Goal: Find specific page/section: Find specific page/section

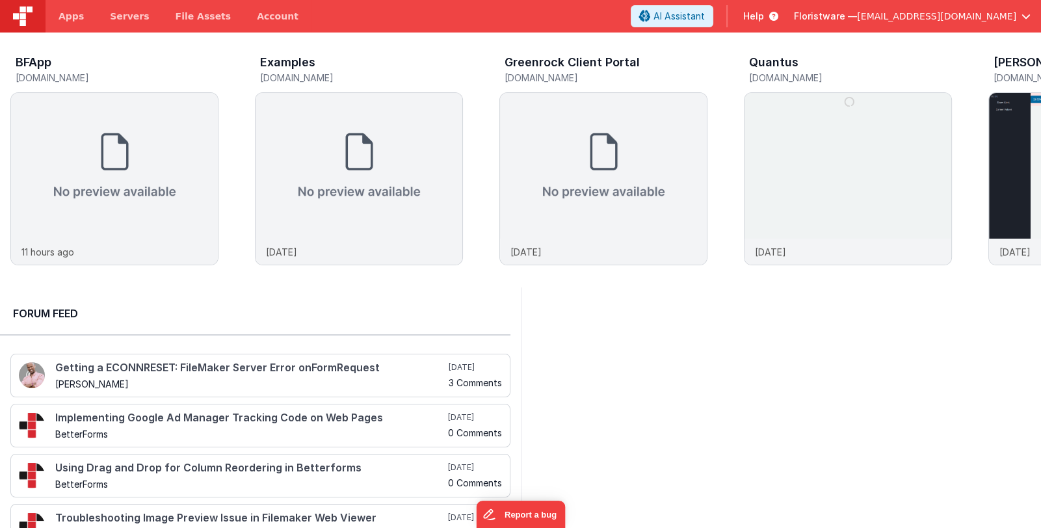
click at [857, 14] on span "Floristware —" at bounding box center [825, 16] width 63 height 13
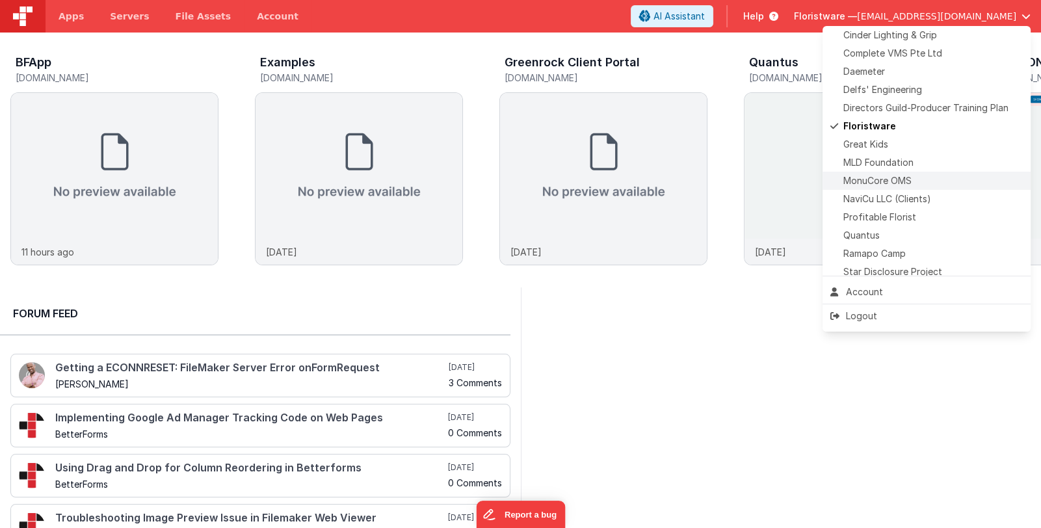
scroll to position [323, 0]
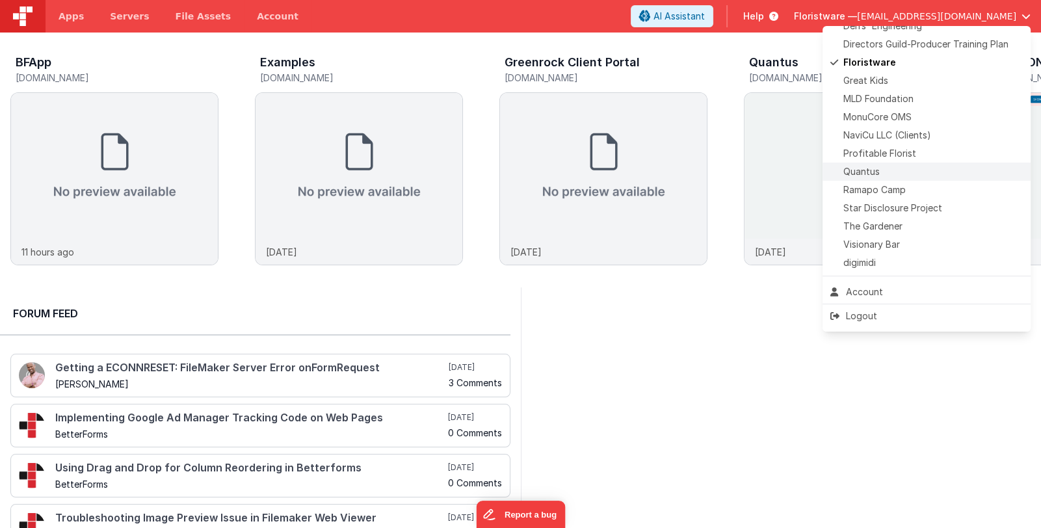
click at [916, 175] on div "Quantus" at bounding box center [926, 171] width 192 height 13
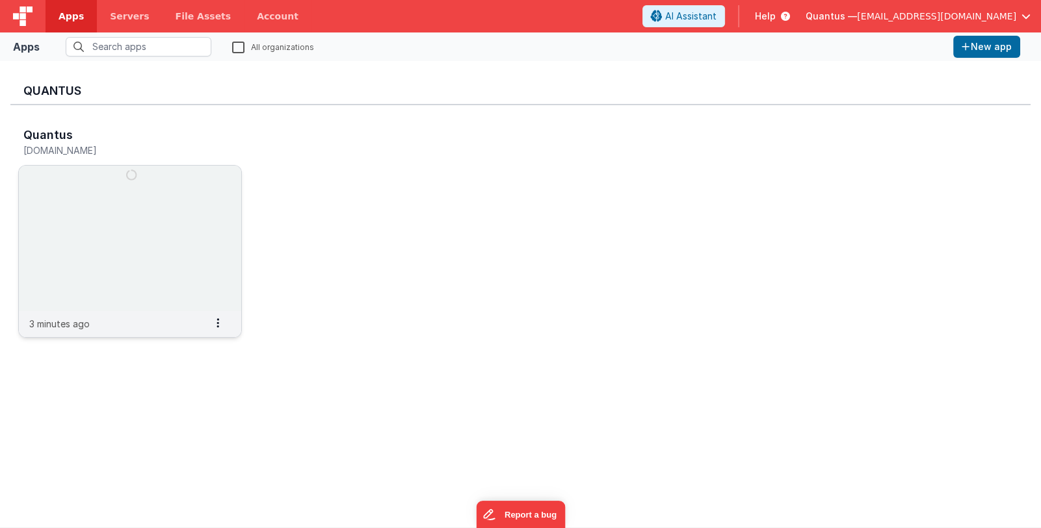
click at [157, 225] on img at bounding box center [130, 239] width 222 height 146
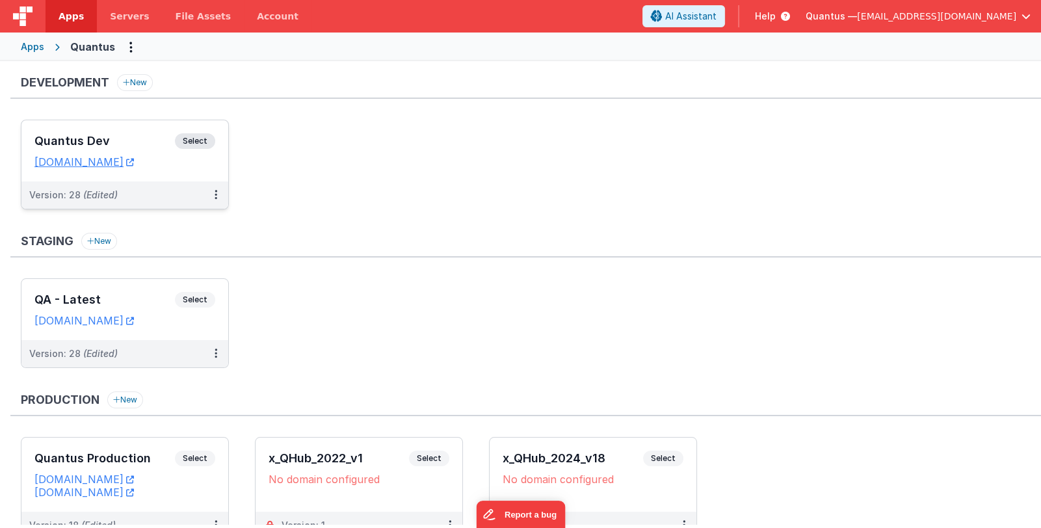
click at [121, 135] on h3 "Quantus Dev" at bounding box center [104, 141] width 140 height 13
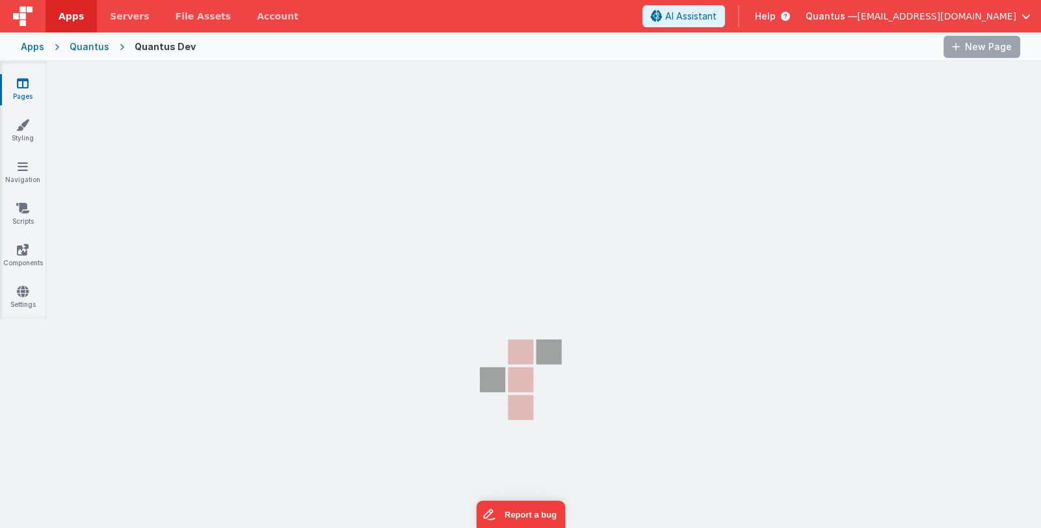
click at [148, 315] on section "Pages Styling Navigation Scripts Components Settings" at bounding box center [520, 321] width 1041 height 521
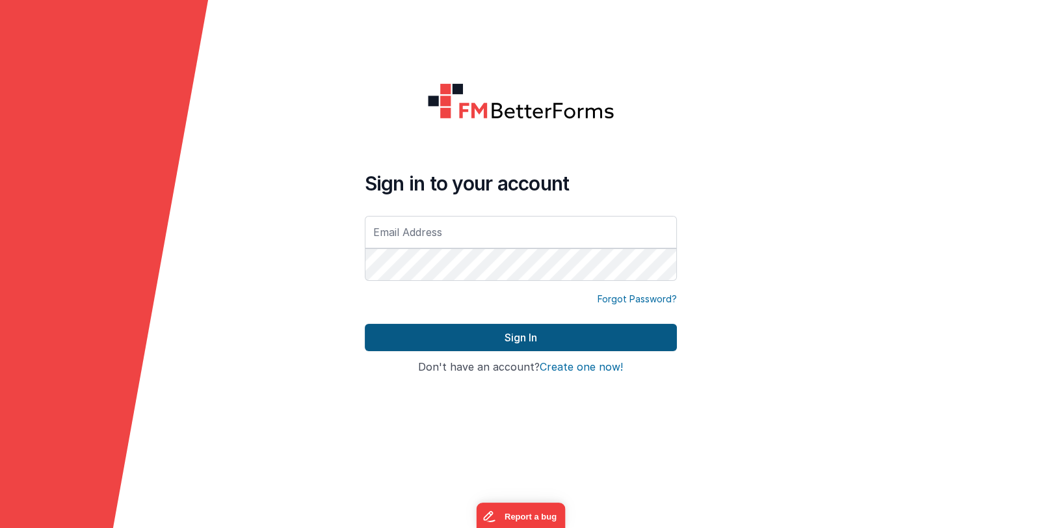
type input "[EMAIL_ADDRESS][DOMAIN_NAME]"
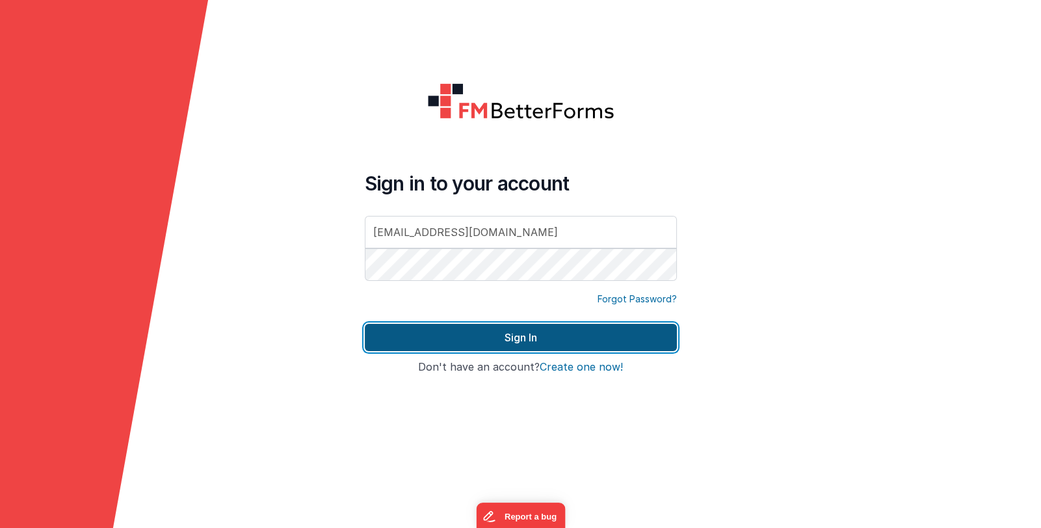
click at [515, 338] on button "Sign In" at bounding box center [521, 337] width 312 height 27
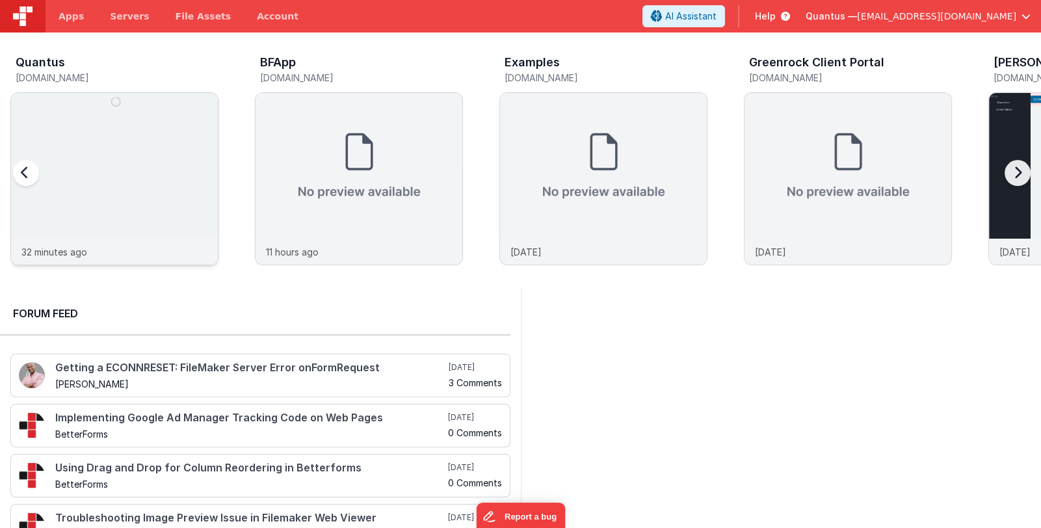
click at [142, 213] on img at bounding box center [114, 196] width 207 height 207
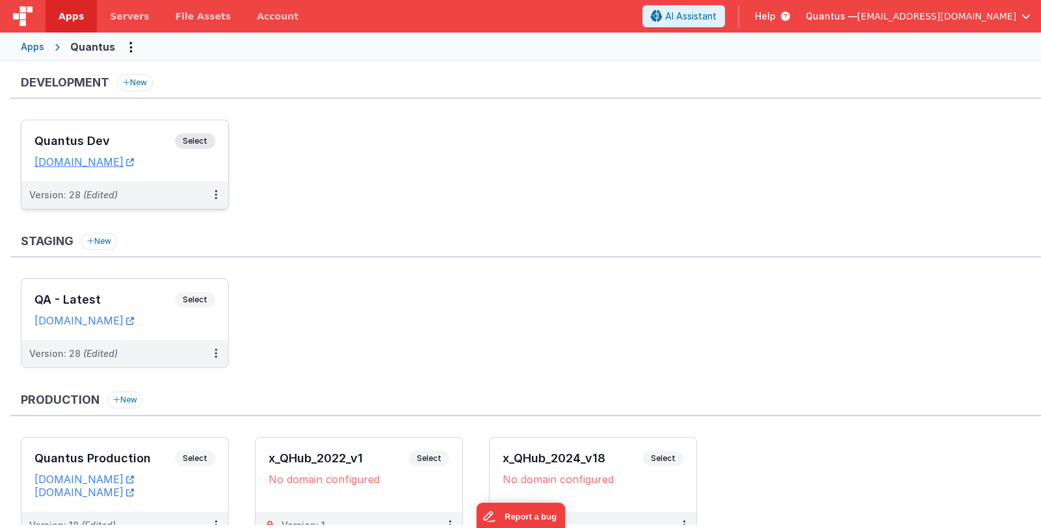
click at [126, 146] on h3 "Quantus Dev" at bounding box center [104, 141] width 140 height 13
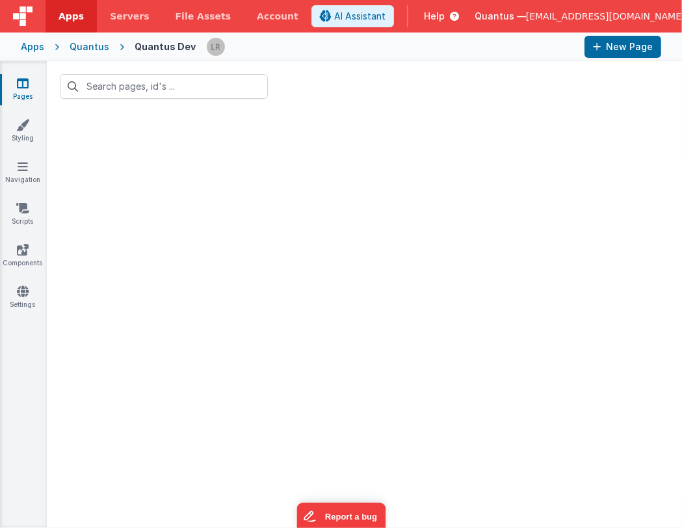
click at [99, 47] on div "Quantus" at bounding box center [90, 46] width 40 height 13
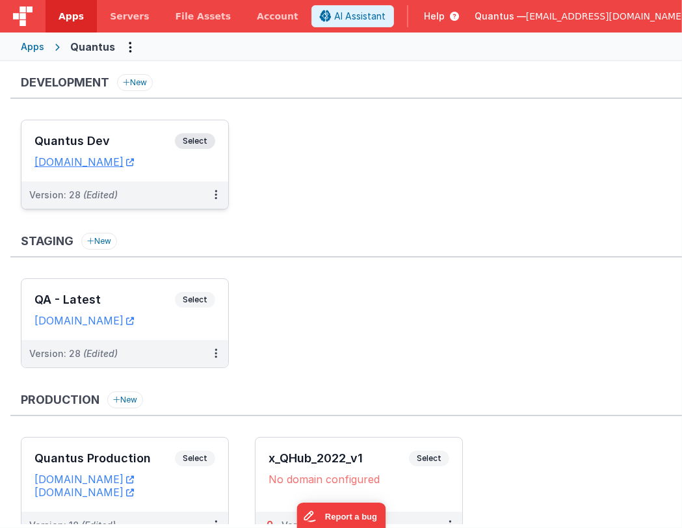
click at [147, 138] on h3 "Quantus Dev" at bounding box center [104, 141] width 140 height 13
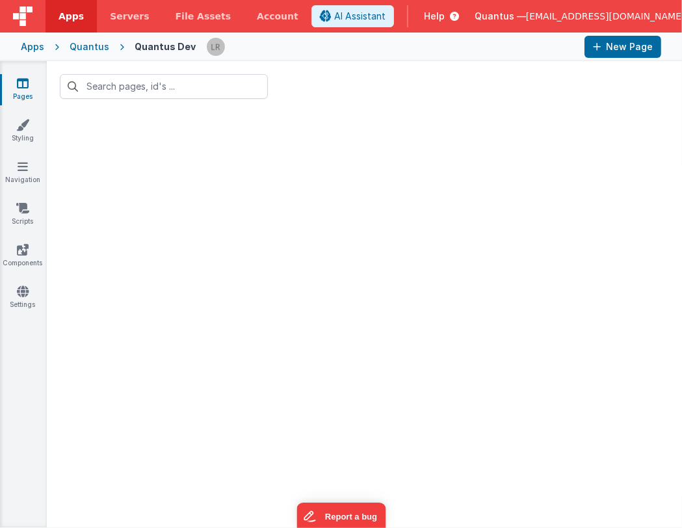
click at [278, 151] on div at bounding box center [364, 319] width 635 height 415
click at [26, 133] on link "Styling" at bounding box center [22, 131] width 47 height 26
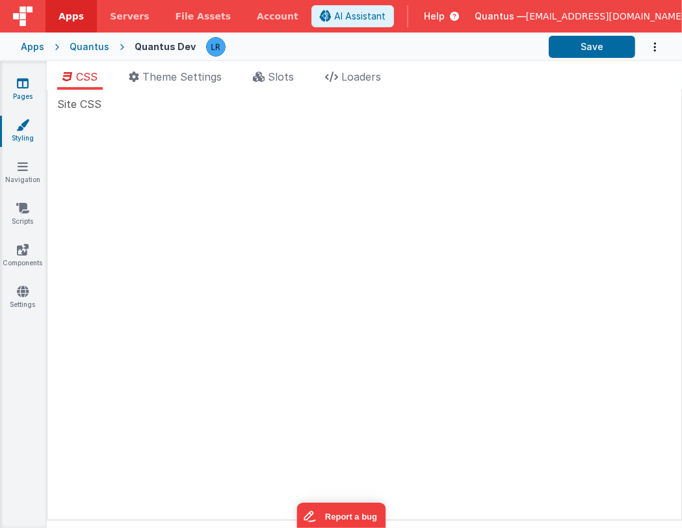
click at [23, 90] on link "Pages" at bounding box center [22, 90] width 47 height 26
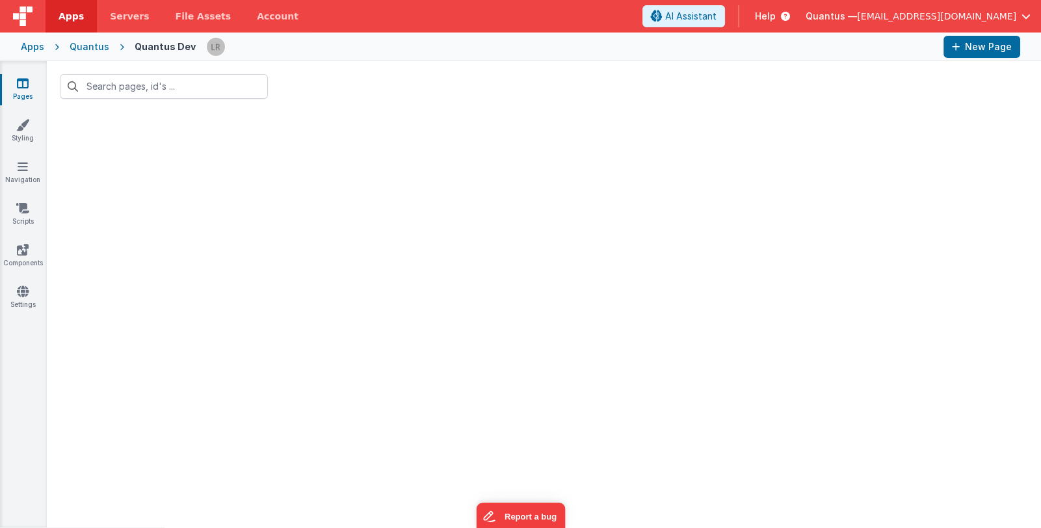
click at [25, 92] on link "Pages" at bounding box center [22, 90] width 47 height 26
click at [79, 46] on div "Quantus" at bounding box center [90, 46] width 40 height 13
